Goal: Information Seeking & Learning: Learn about a topic

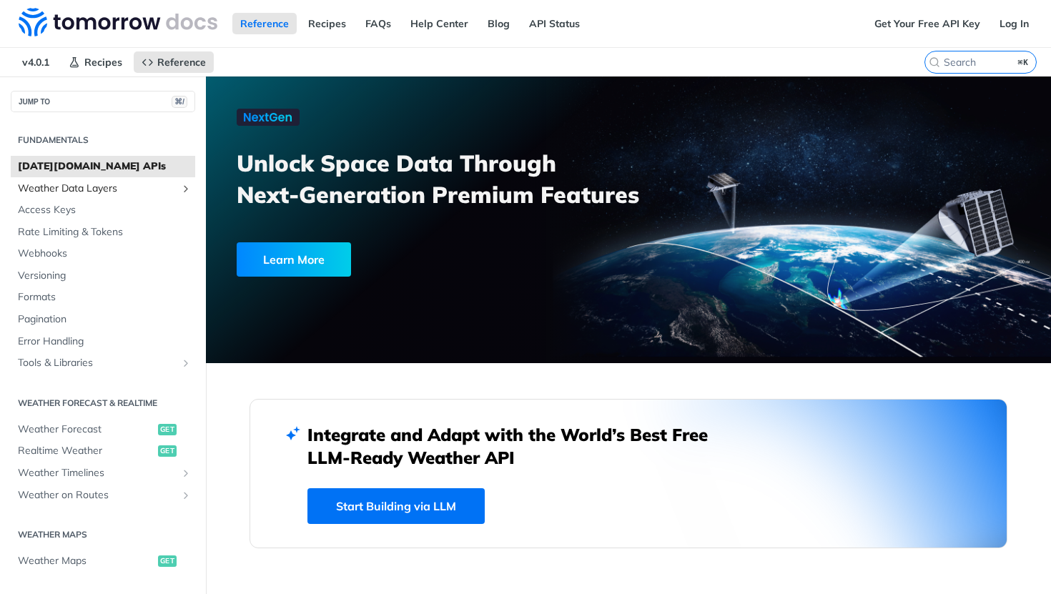
click at [149, 185] on span "Weather Data Layers" at bounding box center [97, 189] width 159 height 14
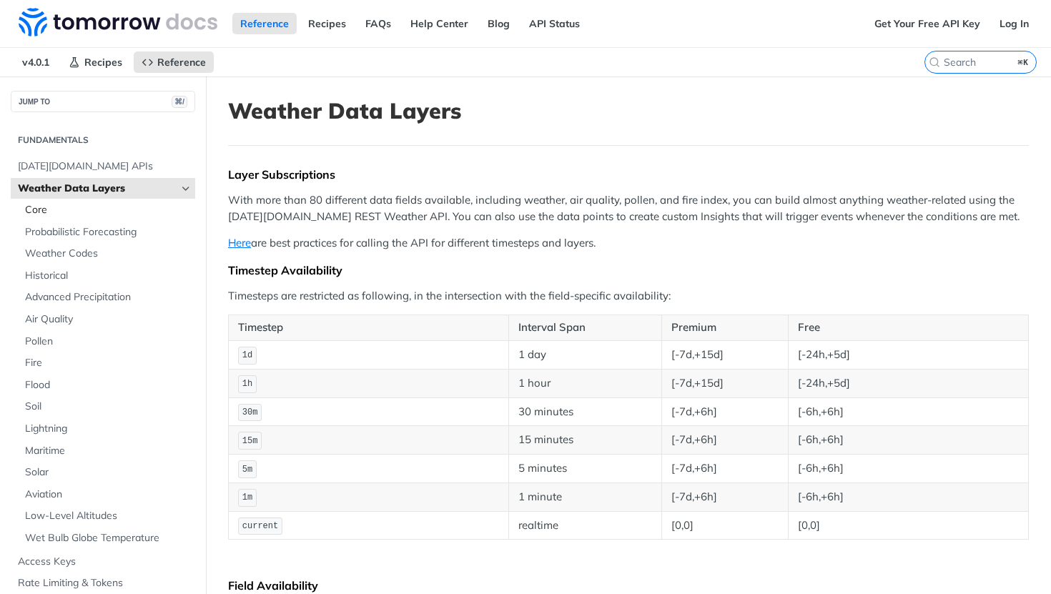
click at [104, 218] on link "Core" at bounding box center [106, 209] width 177 height 21
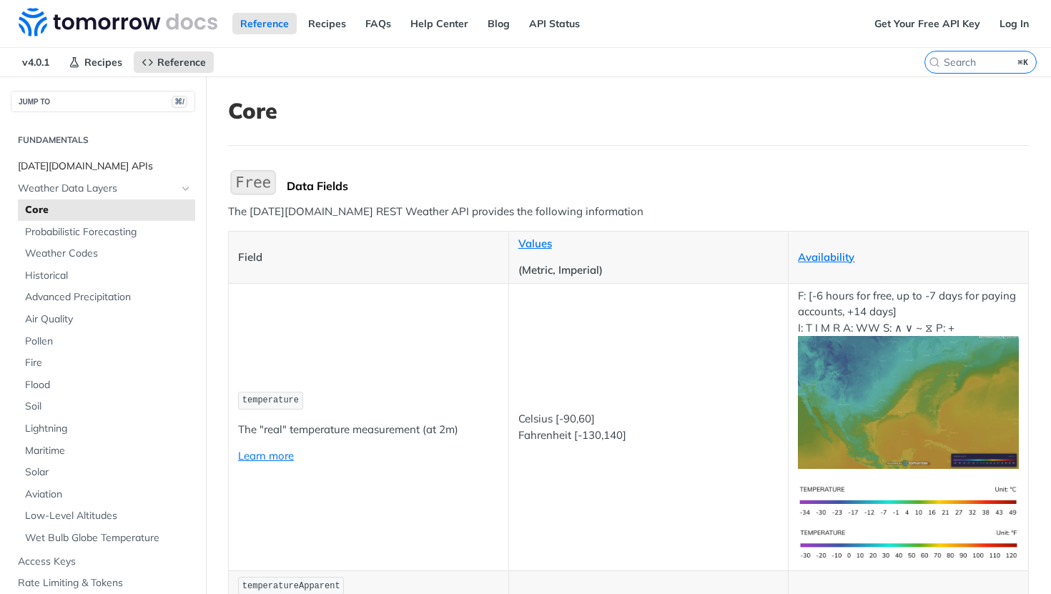
click at [99, 168] on span "[DATE][DOMAIN_NAME] APIs" at bounding box center [105, 166] width 174 height 14
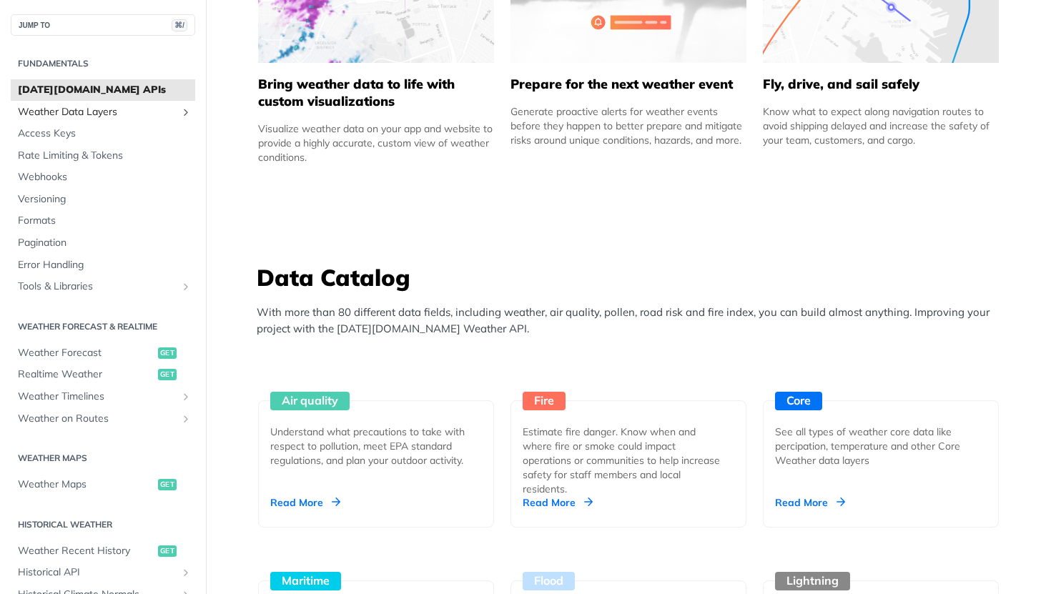
click at [181, 114] on icon "Show subpages for Weather Data Layers" at bounding box center [185, 111] width 11 height 11
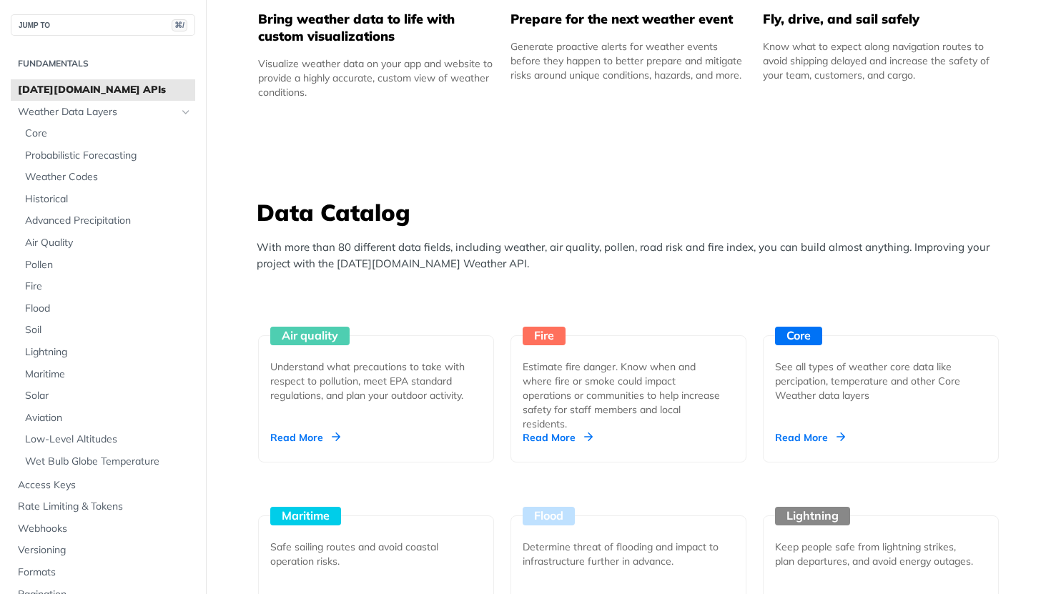
scroll to position [1085, 0]
